Goal: Information Seeking & Learning: Learn about a topic

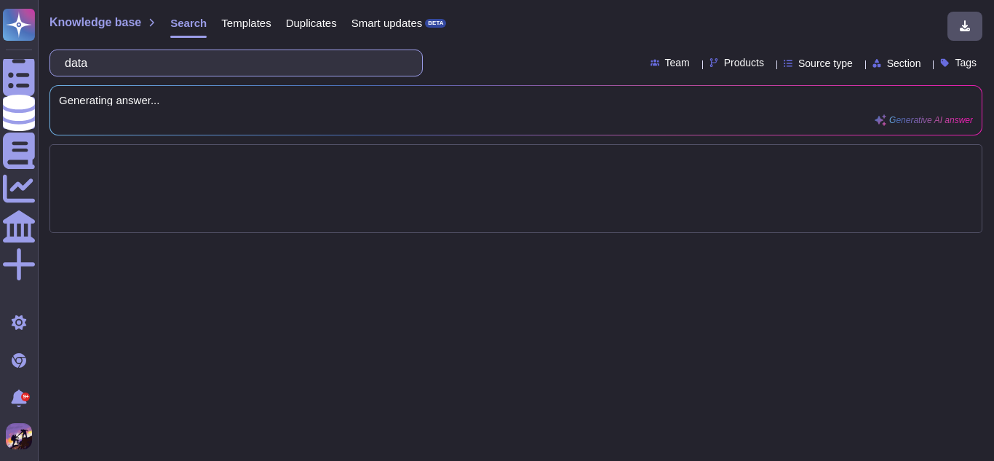
type input "da"
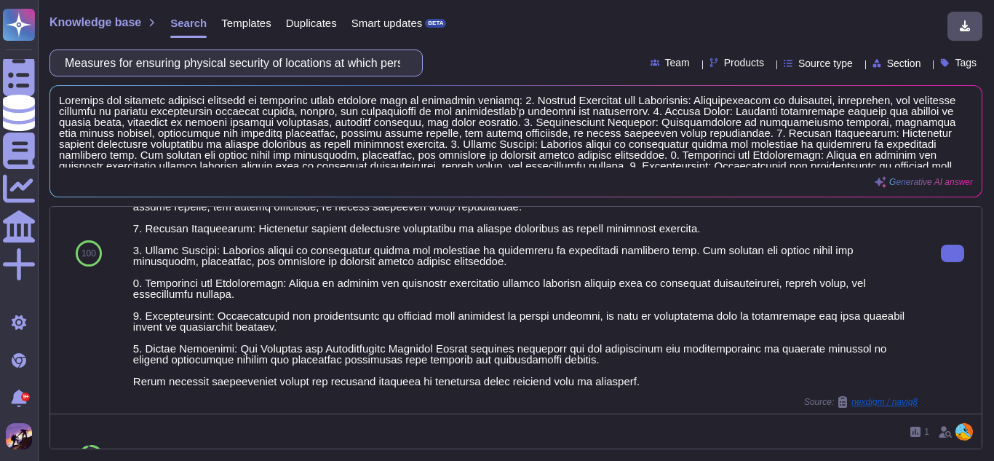
scroll to position [115, 0]
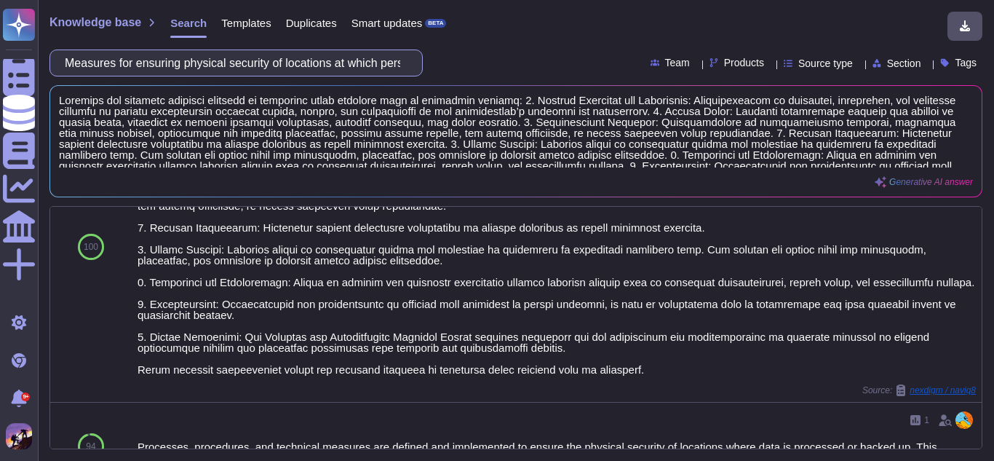
click at [381, 67] on input "Measures for ensuring physical security of locations at which personal data are…" at bounding box center [233, 62] width 350 height 25
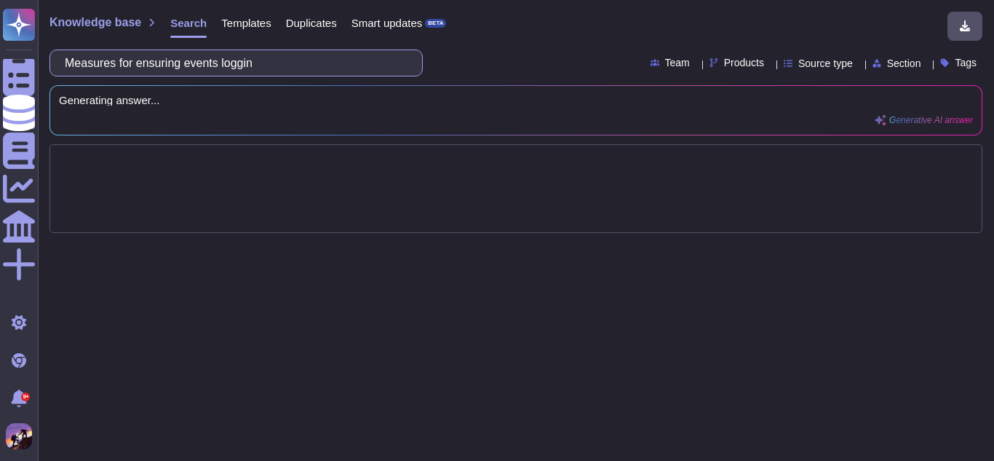
scroll to position [0, 0]
type input "Mea"
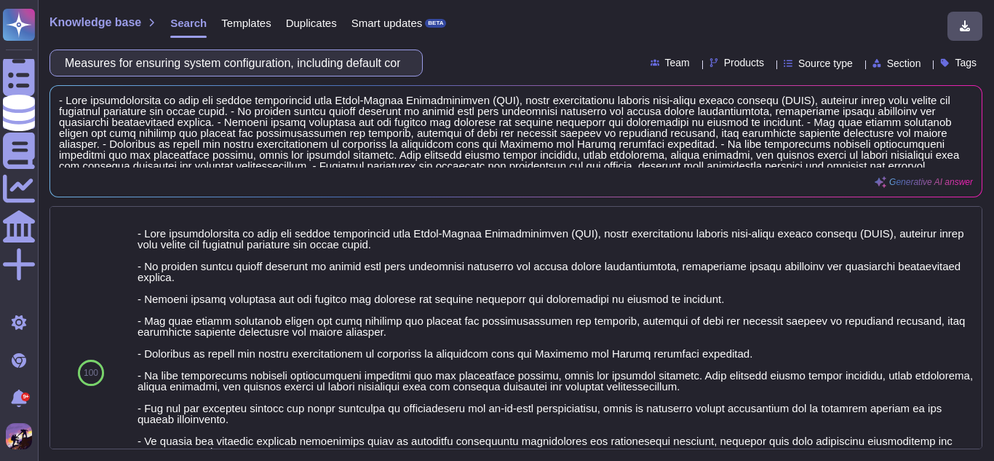
click at [398, 60] on input "Measures for ensuring system configuration, including default configuration" at bounding box center [233, 62] width 350 height 25
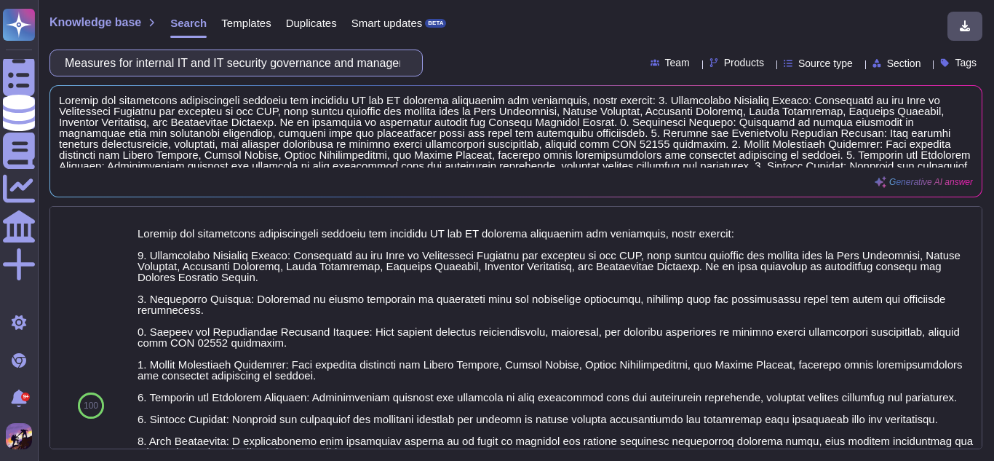
click at [400, 66] on input "Measures for internal IT and IT security governance and management" at bounding box center [233, 62] width 350 height 25
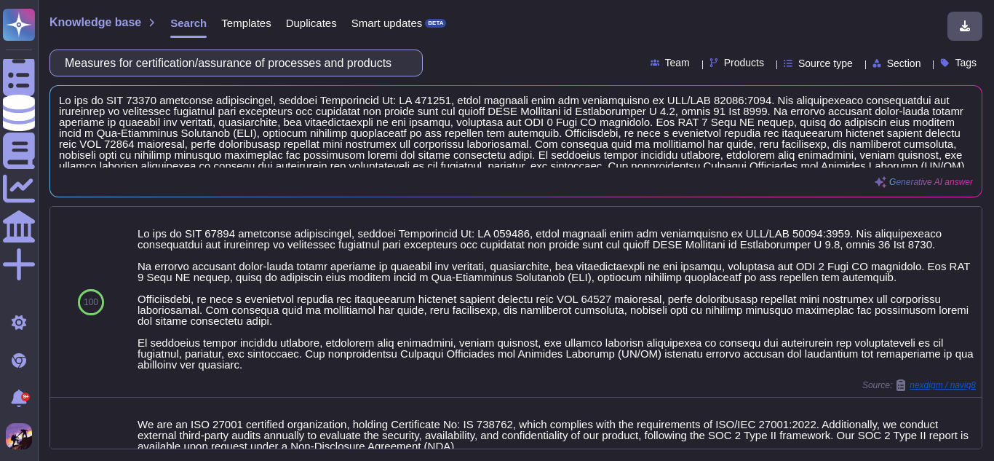
click at [394, 68] on input "Measures for certification/assurance of processes and products" at bounding box center [233, 62] width 350 height 25
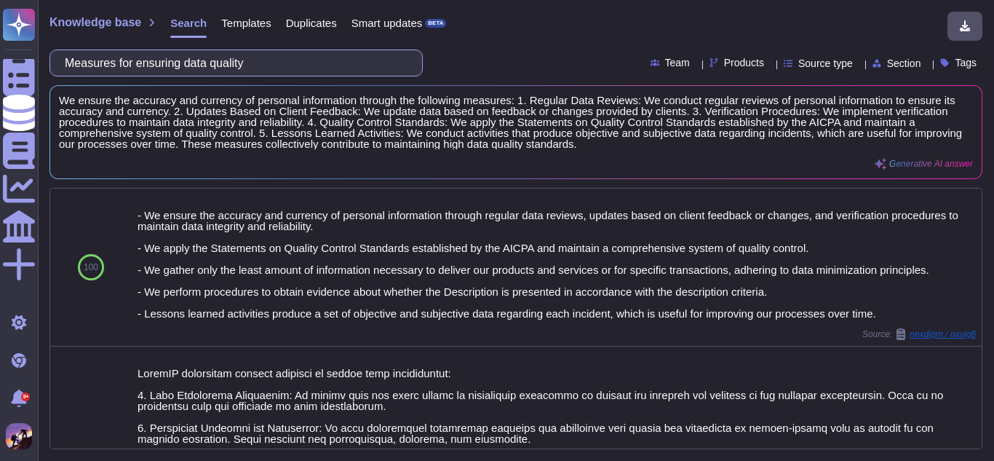
click at [398, 60] on input "Measures for ensuring data quality" at bounding box center [233, 62] width 350 height 25
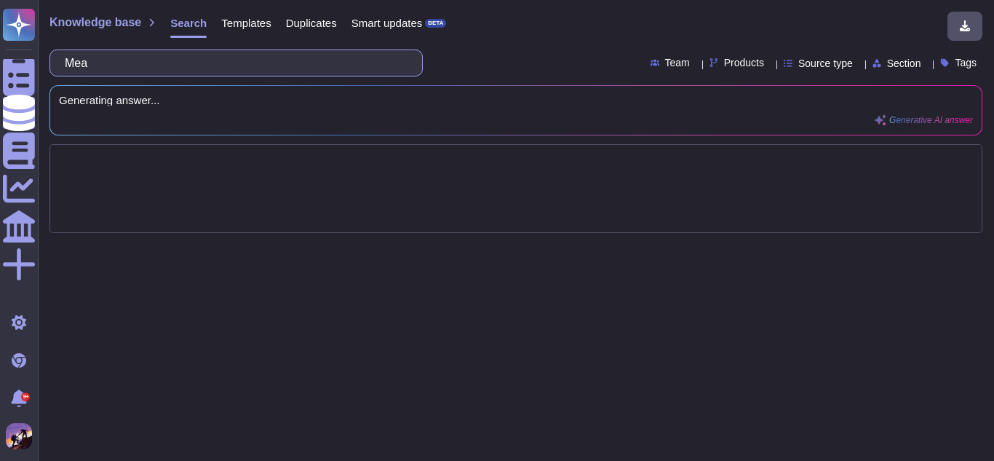
type input "Me"
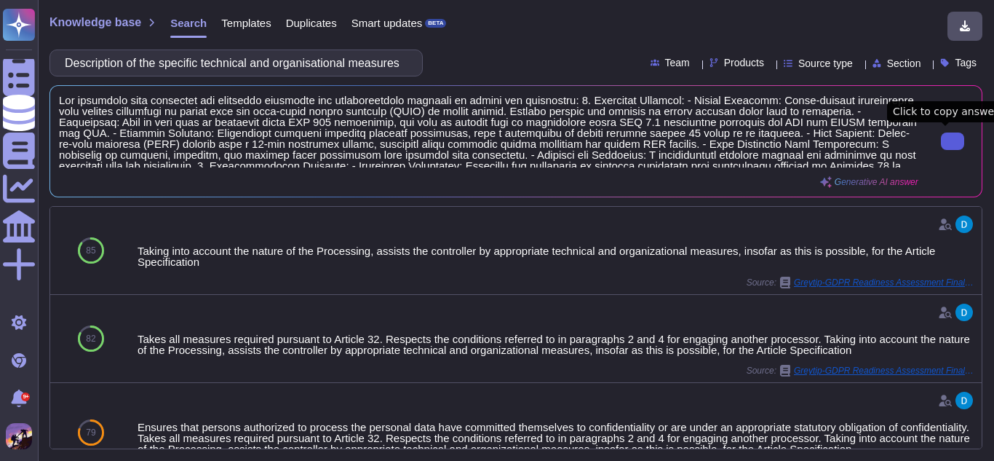
click at [941, 149] on button at bounding box center [952, 140] width 23 height 17
